Goal: Task Accomplishment & Management: Manage account settings

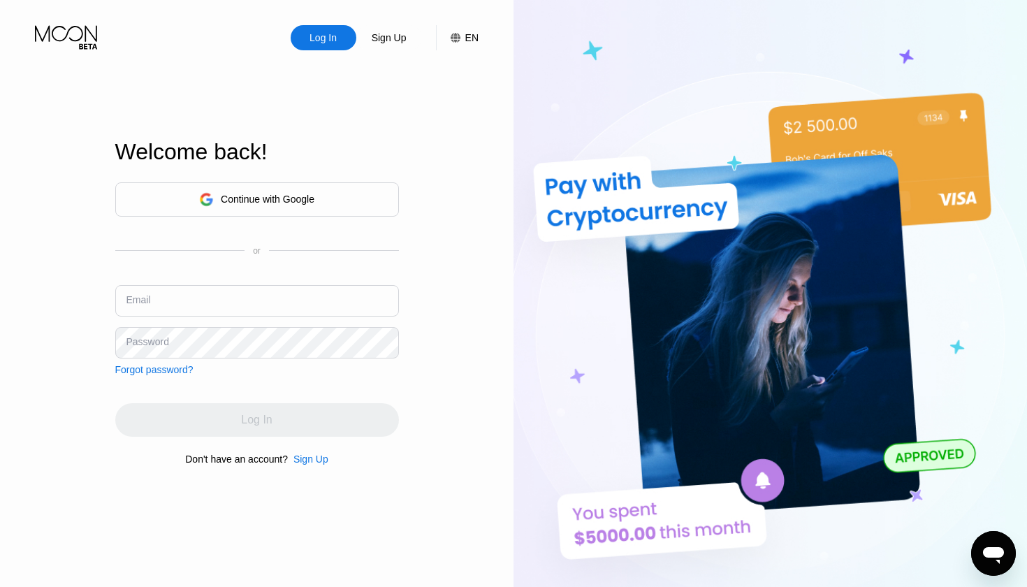
click at [309, 184] on div "Continue with Google" at bounding box center [257, 199] width 284 height 34
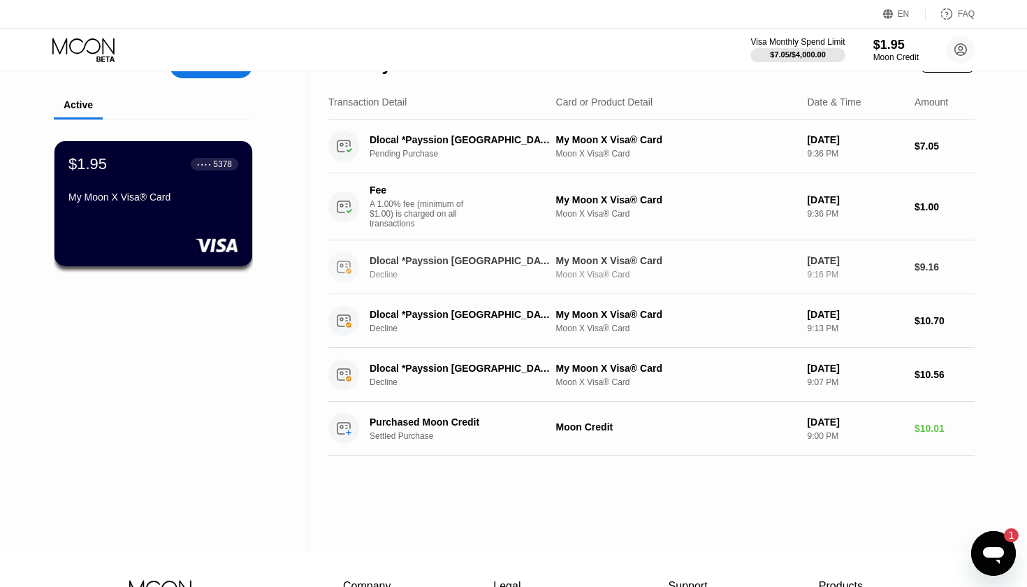
scroll to position [24, 0]
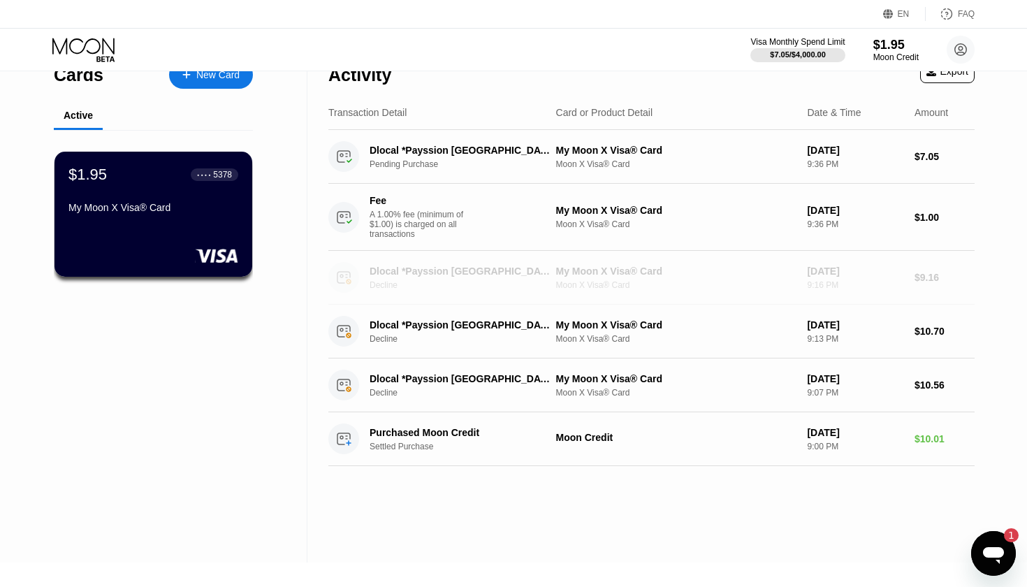
drag, startPoint x: 950, startPoint y: 284, endPoint x: 976, endPoint y: 264, distance: 32.8
click at [976, 264] on div "Activity Export Transaction Detail Card or Product Detail Date & Time Amount Dl…" at bounding box center [651, 305] width 688 height 516
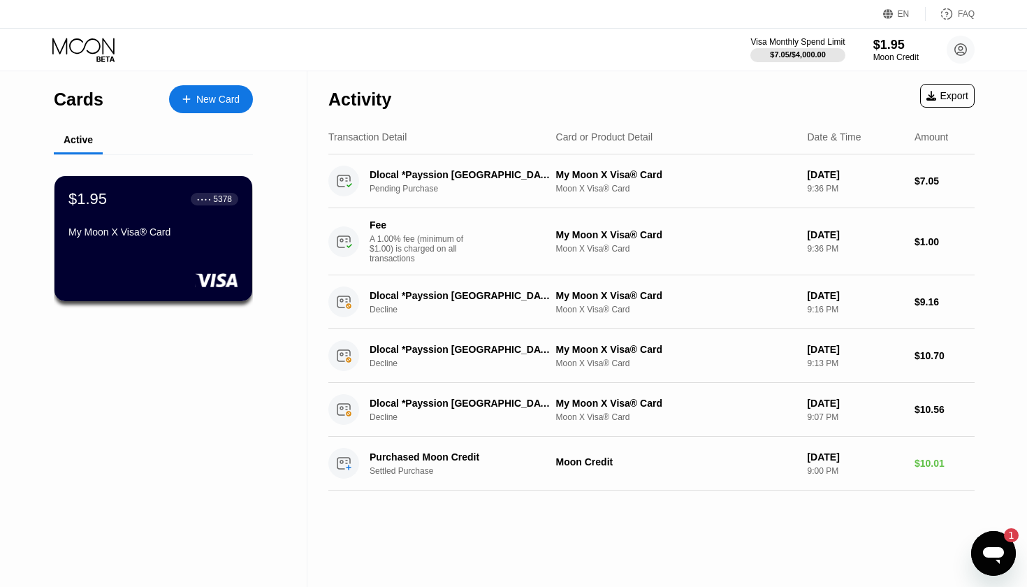
scroll to position [0, 0]
click at [199, 225] on div "$1.95 ● ● ● ● 5378 My Moon X Visa® Card" at bounding box center [153, 216] width 170 height 53
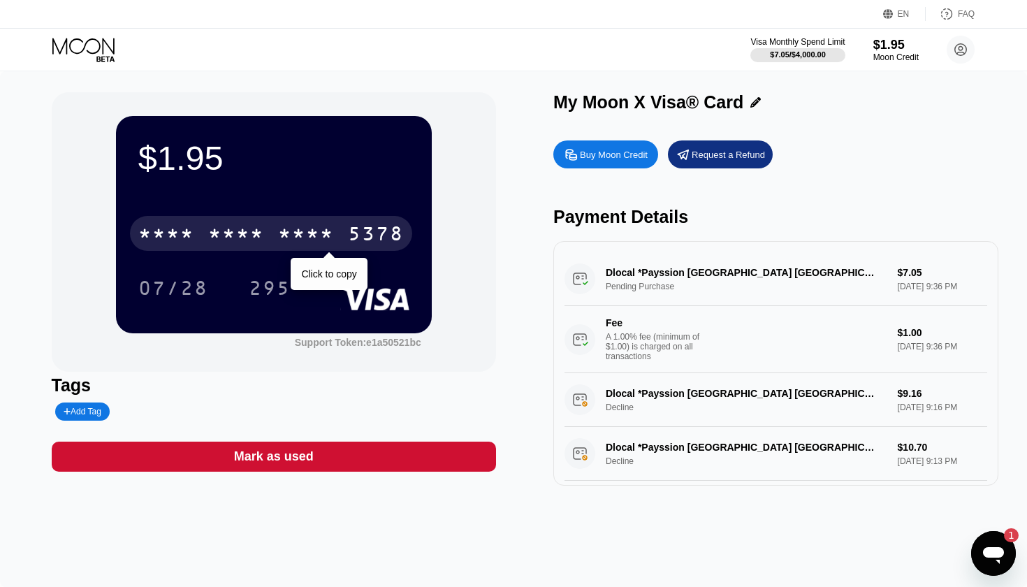
click at [330, 242] on div "* * * *" at bounding box center [306, 235] width 56 height 22
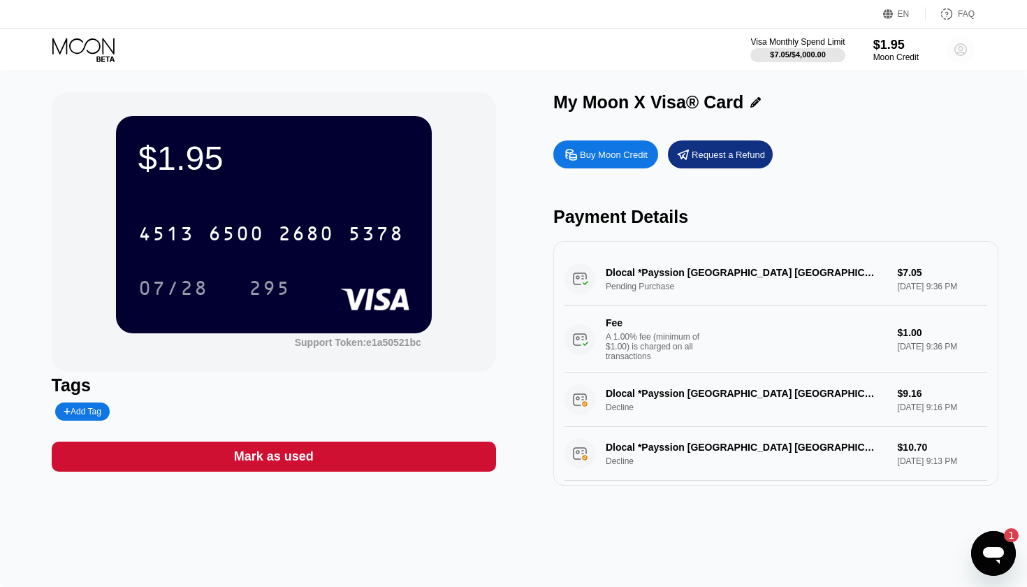
click at [967, 50] on circle at bounding box center [961, 50] width 28 height 28
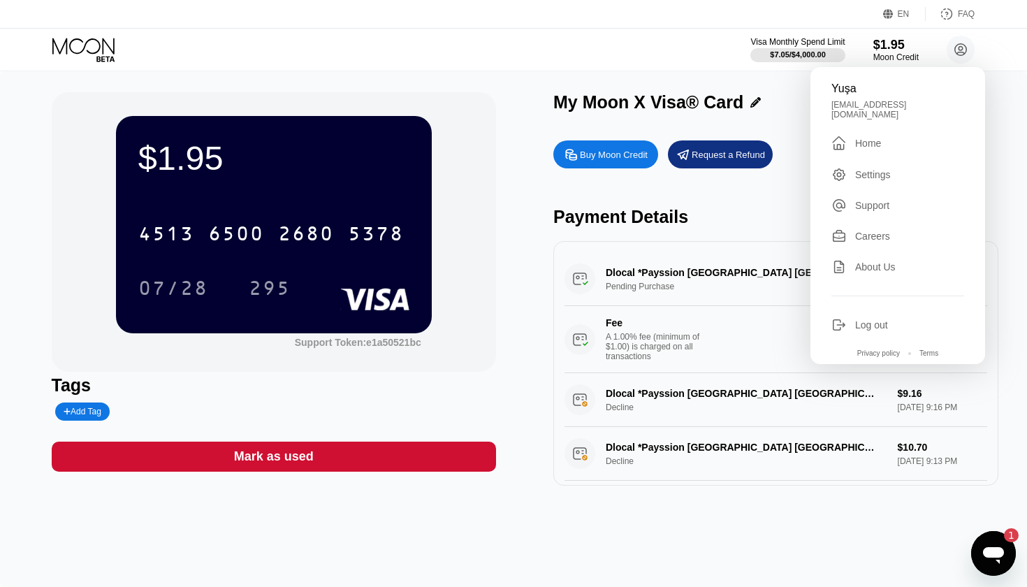
click at [852, 94] on div "Yuşa" at bounding box center [897, 88] width 133 height 13
click at [662, 114] on div "My Moon X Visa® Card" at bounding box center [775, 105] width 445 height 27
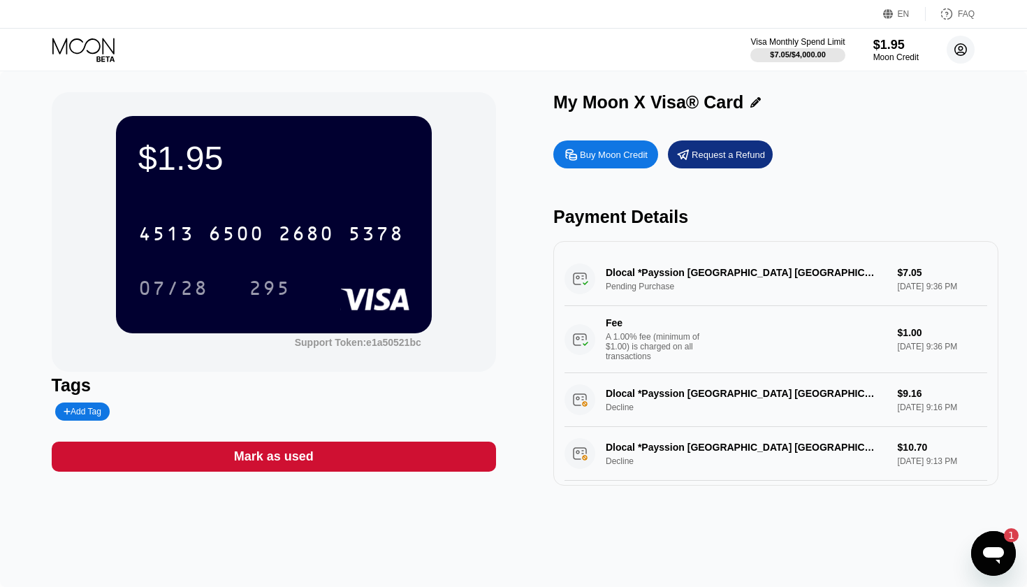
click at [958, 52] on icon at bounding box center [961, 50] width 8 height 8
